Goal: Use online tool/utility: Utilize a website feature to perform a specific function

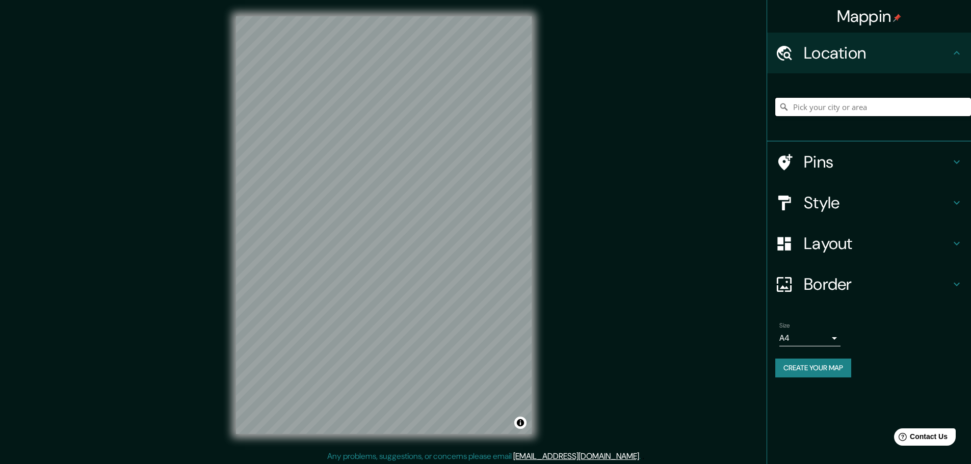
click at [837, 104] on input "Pick your city or area" at bounding box center [873, 107] width 196 height 18
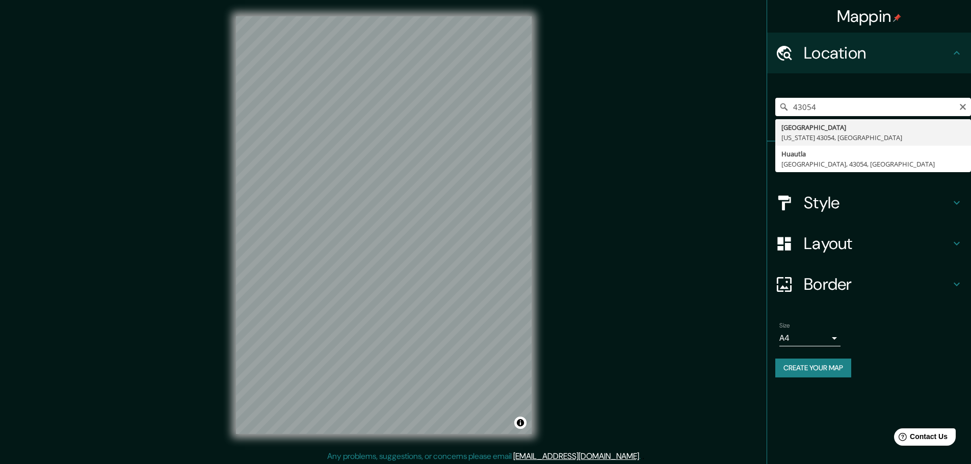
type input "[GEOGRAPHIC_DATA][US_STATE], [GEOGRAPHIC_DATA]"
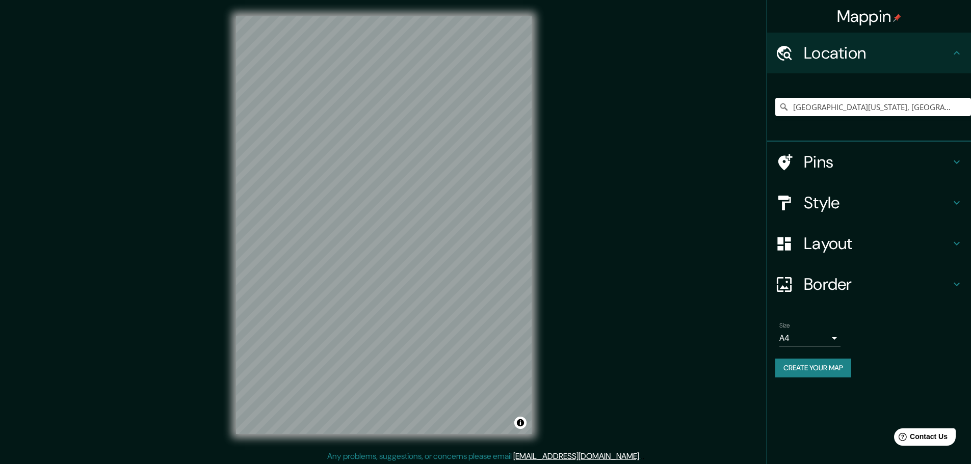
click at [811, 161] on h4 "Pins" at bounding box center [877, 162] width 147 height 20
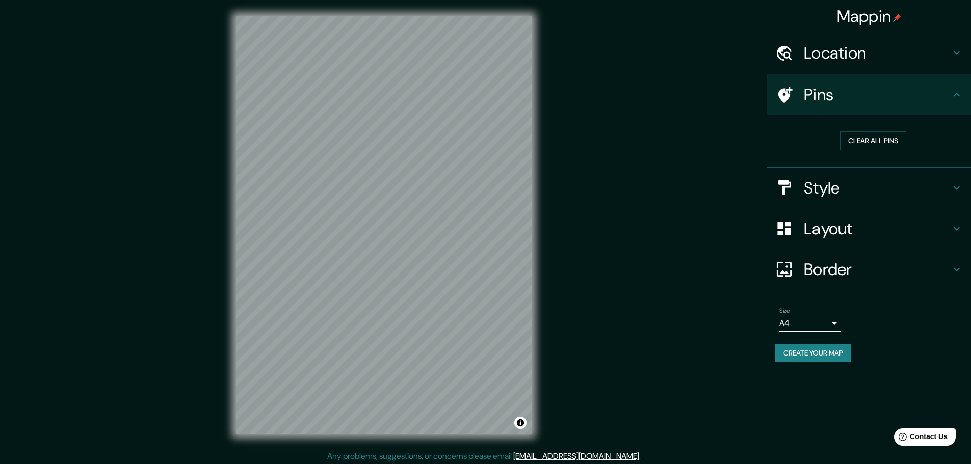
click at [801, 97] on div at bounding box center [789, 95] width 29 height 18
click at [876, 138] on button "Clear all pins" at bounding box center [873, 140] width 66 height 19
click at [824, 101] on h4 "Pins" at bounding box center [877, 95] width 147 height 20
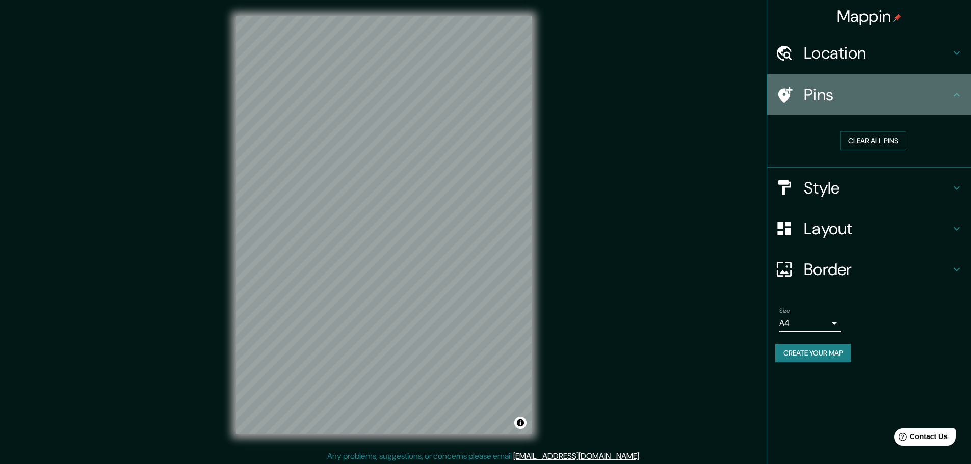
click at [958, 95] on icon at bounding box center [956, 95] width 12 height 12
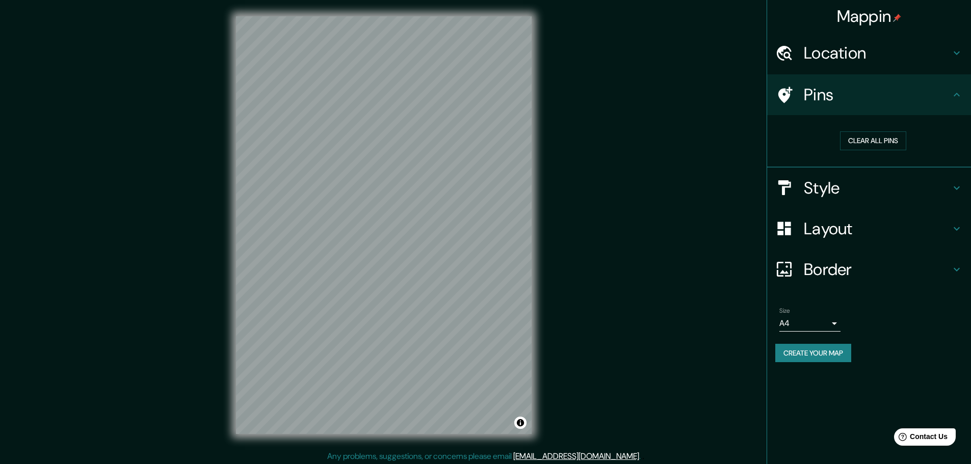
click at [789, 90] on icon at bounding box center [785, 95] width 14 height 16
click at [807, 187] on h4 "Style" at bounding box center [877, 188] width 147 height 20
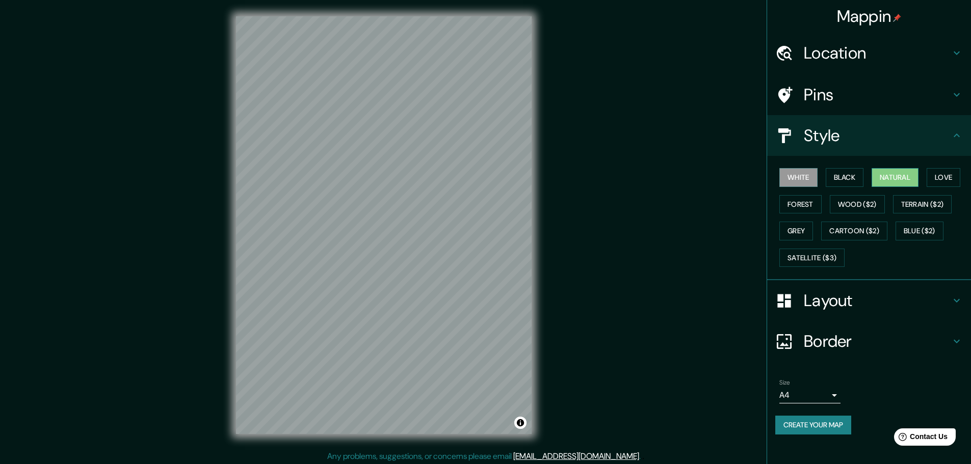
click at [908, 178] on button "Natural" at bounding box center [894, 177] width 47 height 19
click at [952, 176] on button "Love" at bounding box center [943, 177] width 34 height 19
click at [807, 177] on button "White" at bounding box center [798, 177] width 38 height 19
click at [798, 203] on button "Forest" at bounding box center [800, 204] width 42 height 19
click at [946, 178] on button "Love" at bounding box center [943, 177] width 34 height 19
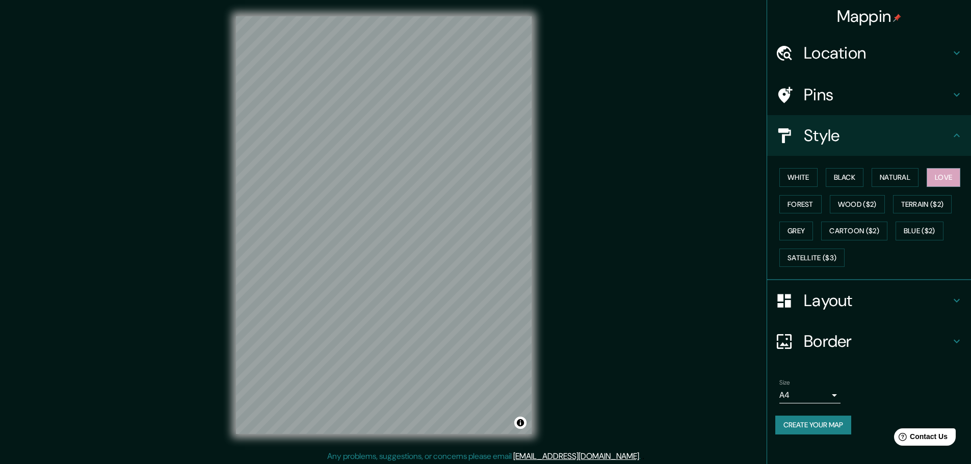
click at [839, 299] on h4 "Layout" at bounding box center [877, 300] width 147 height 20
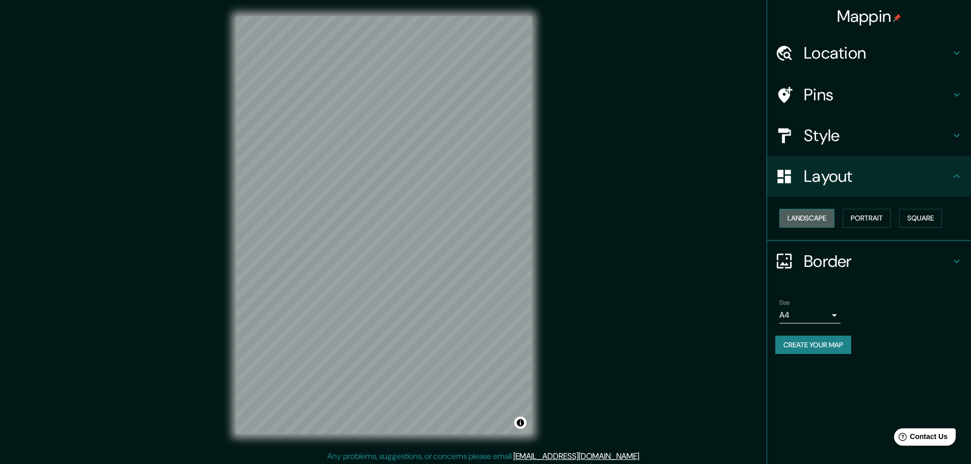
click at [813, 217] on button "Landscape" at bounding box center [806, 218] width 55 height 19
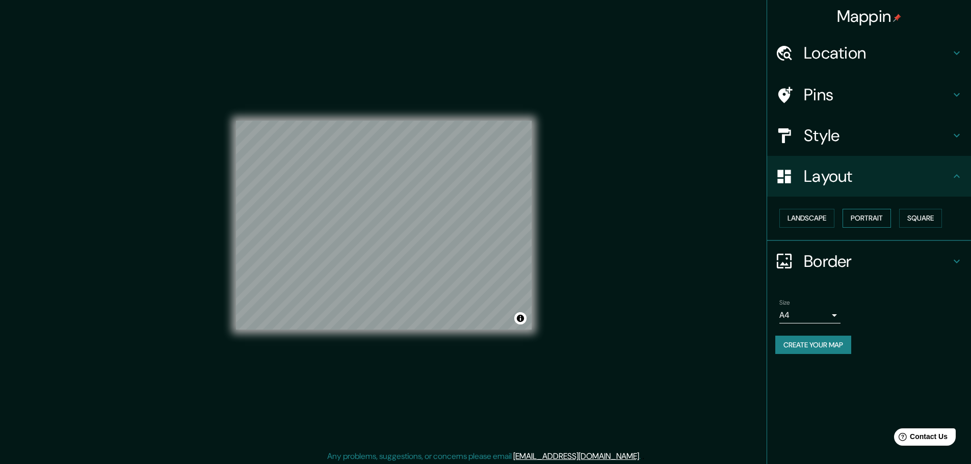
click at [855, 217] on button "Portrait" at bounding box center [866, 218] width 48 height 19
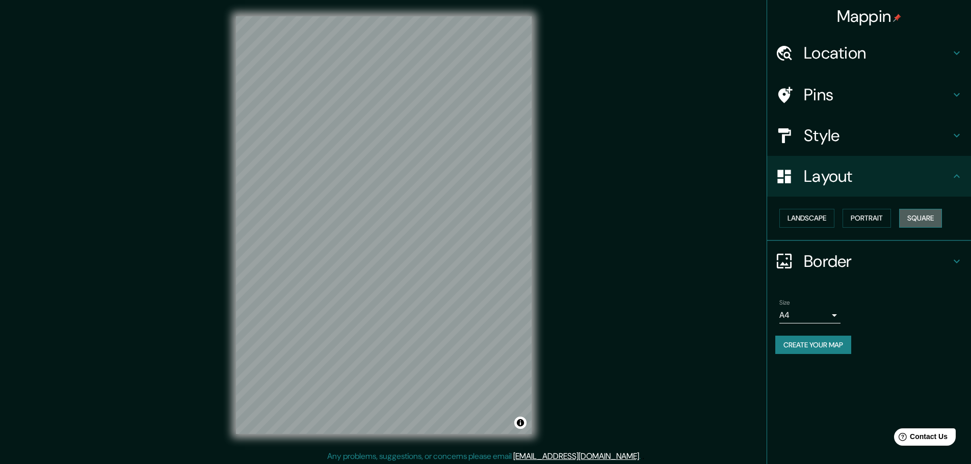
click at [923, 218] on button "Square" at bounding box center [920, 218] width 43 height 19
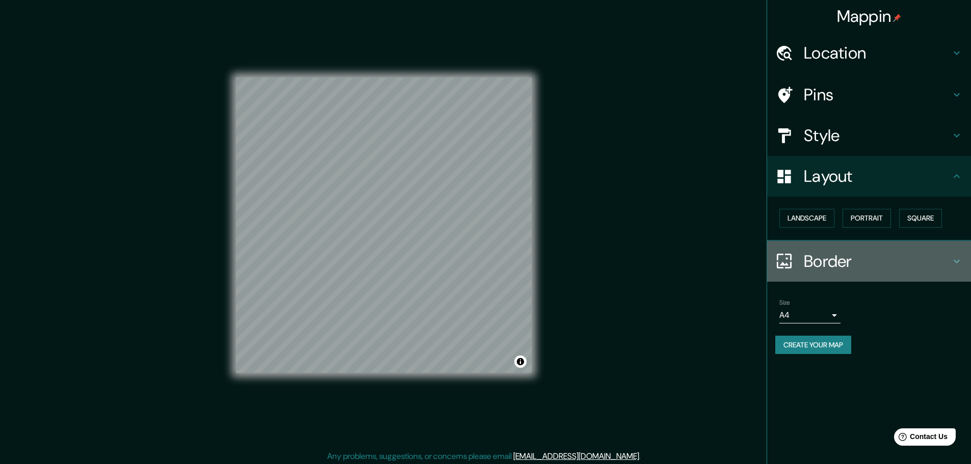
click at [825, 260] on h4 "Border" at bounding box center [877, 261] width 147 height 20
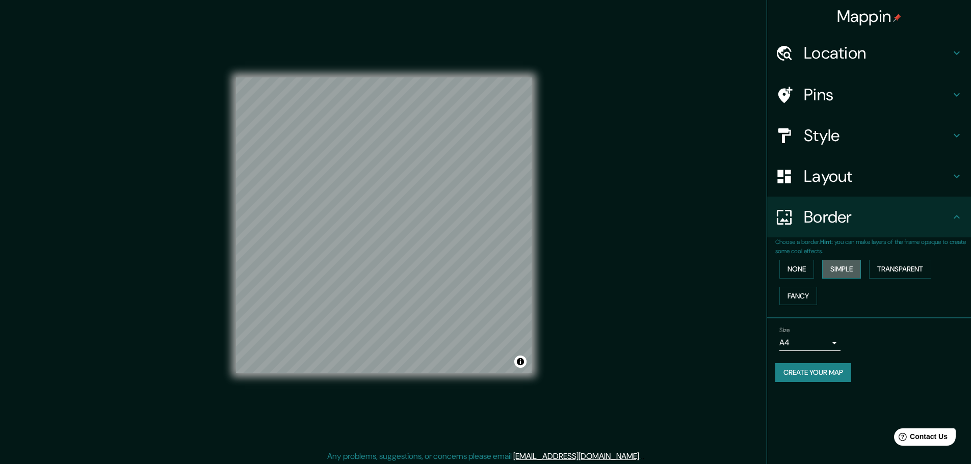
click at [847, 271] on button "Simple" at bounding box center [841, 269] width 39 height 19
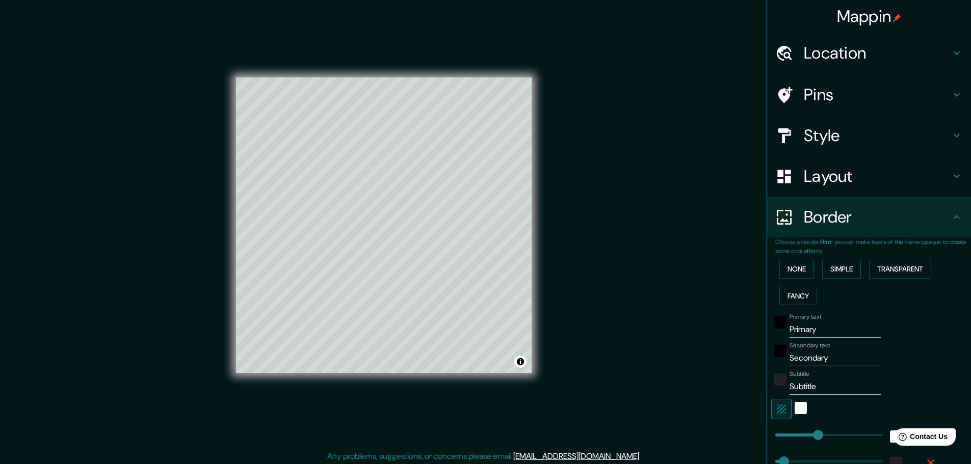
click at [809, 331] on input "Primary" at bounding box center [834, 330] width 91 height 16
type input "Primar"
type input "46"
type input "Pr"
type input "46"
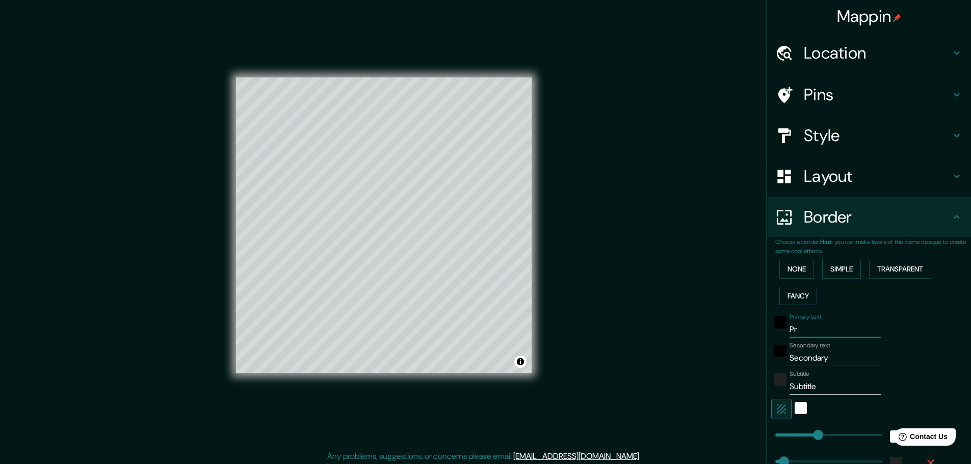
type input "P"
type input "46"
type input "N"
type input "46"
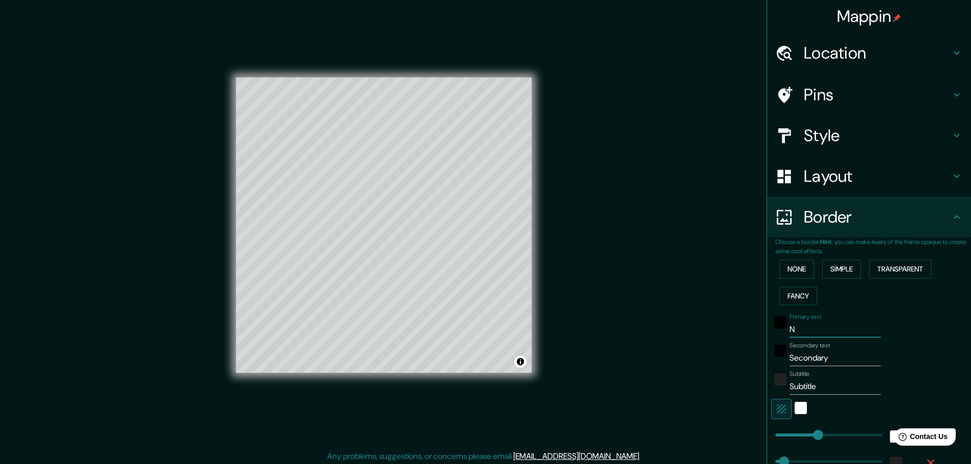
type input "NE"
type input "46"
type input "NEW"
type input "46"
type input "NEW"
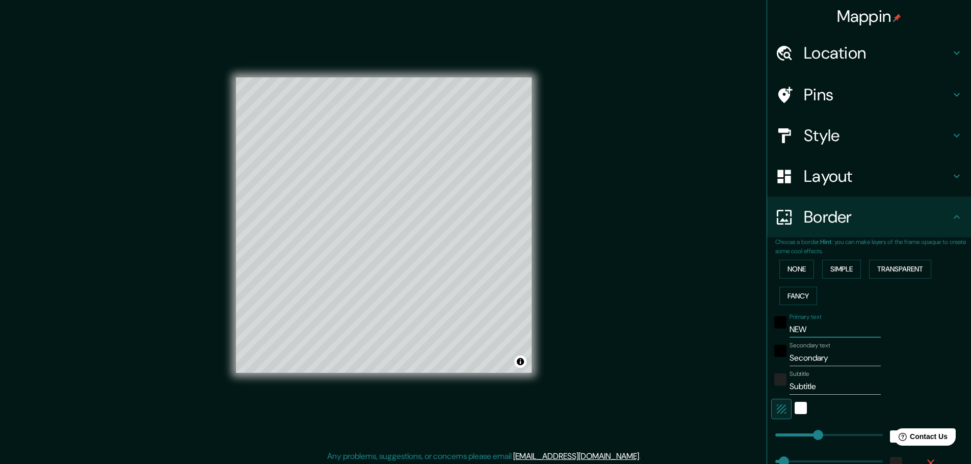
type input "46"
type input "NEW L"
type input "46"
type input "NEW"
type input "46"
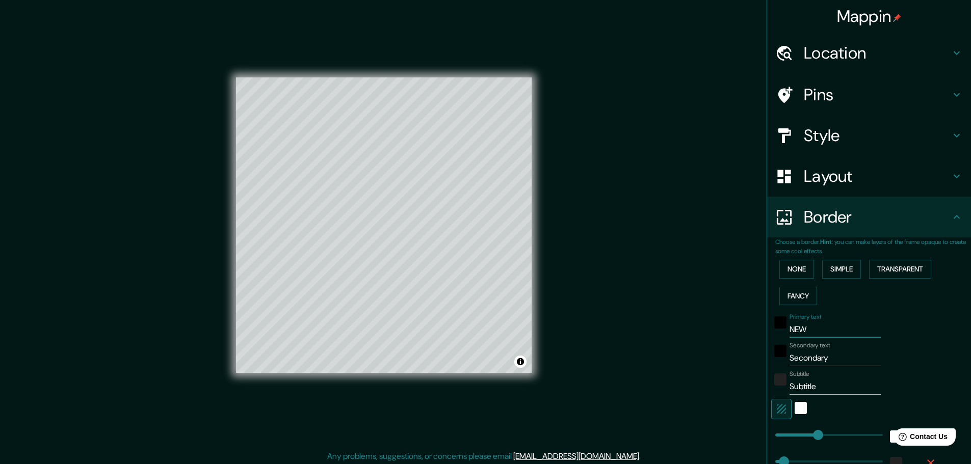
type input "NEW A"
type input "46"
type input "NEW AL"
type input "46"
type input "NEW ALB"
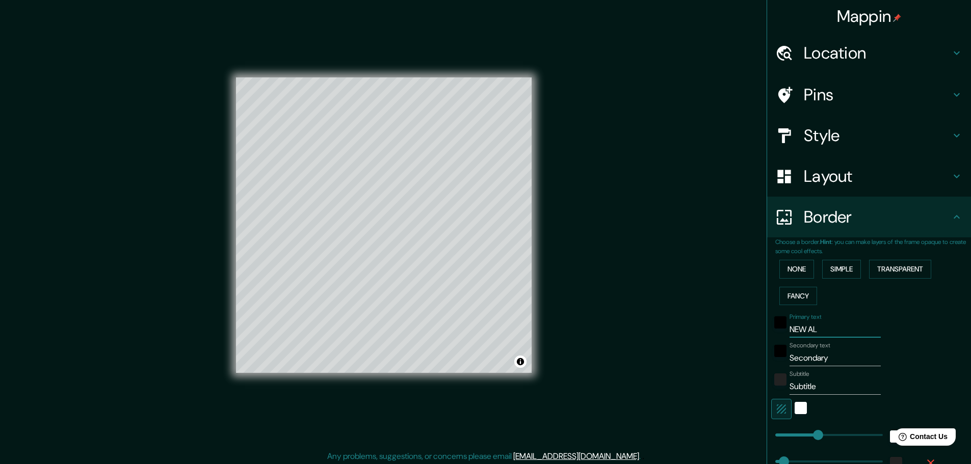
type input "46"
type input "NEW ALBA"
type input "46"
type input "[GEOGRAPHIC_DATA]"
type input "46"
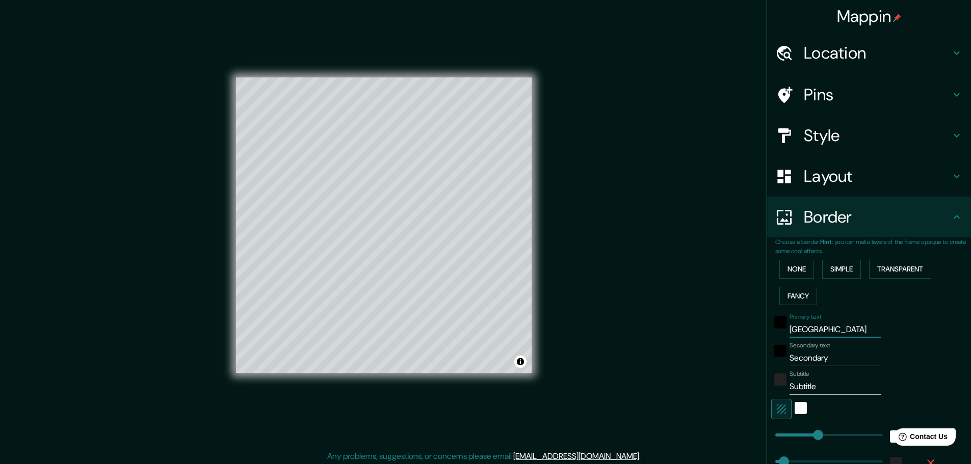
type input "[GEOGRAPHIC_DATA]"
type input "46"
type input "[GEOGRAPHIC_DATA]"
drag, startPoint x: 825, startPoint y: 357, endPoint x: 776, endPoint y: 365, distance: 50.1
click at [776, 365] on div "Secondary text Secondary" at bounding box center [854, 354] width 167 height 24
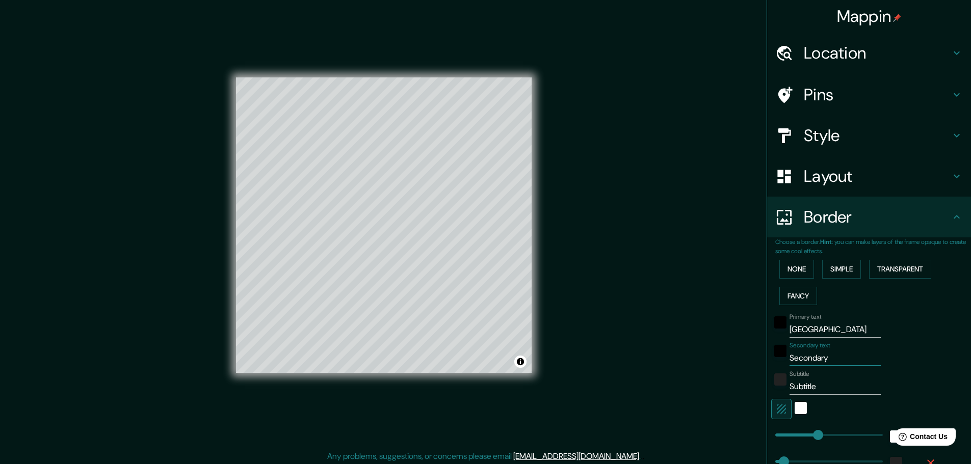
type input "O"
type input "46"
type input "Oh"
type input "46"
type input "Ohi"
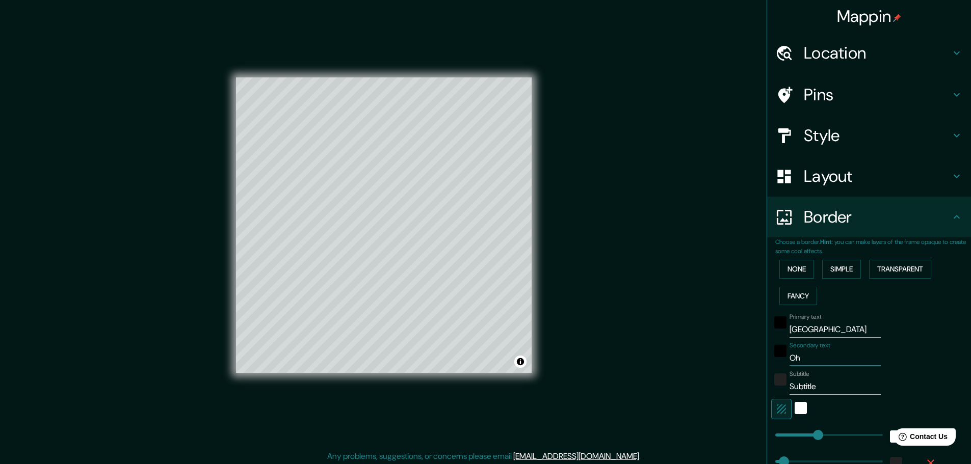
type input "46"
type input "[US_STATE]"
type input "46"
type input "[US_STATE]"
click at [812, 386] on input "Subtitle" at bounding box center [834, 387] width 91 height 16
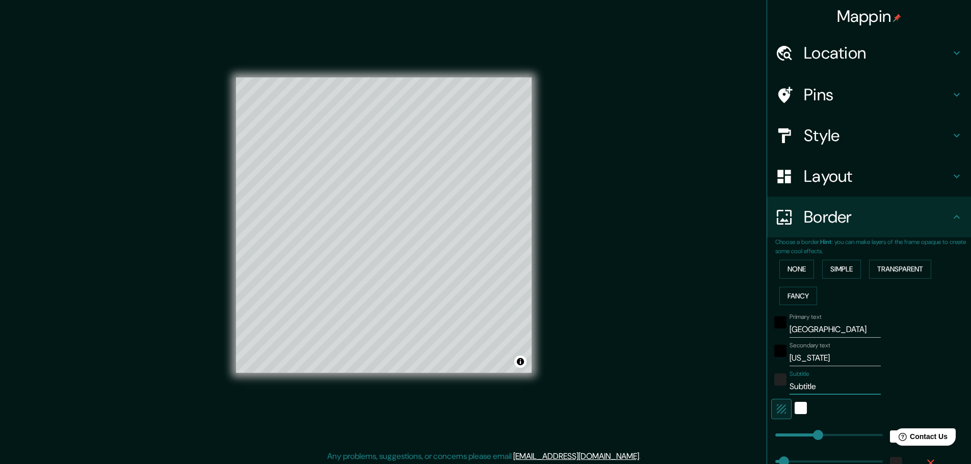
drag, startPoint x: 814, startPoint y: 385, endPoint x: 724, endPoint y: 389, distance: 90.3
click at [724, 389] on div "Mappin Location [GEOGRAPHIC_DATA][US_STATE], [GEOGRAPHIC_DATA] Pins Style Layou…" at bounding box center [485, 233] width 971 height 467
type input "46"
click at [592, 346] on div "Mappin Location [GEOGRAPHIC_DATA][US_STATE], [GEOGRAPHIC_DATA] Pins Style Layou…" at bounding box center [485, 233] width 971 height 467
